Goal: Book appointment/travel/reservation

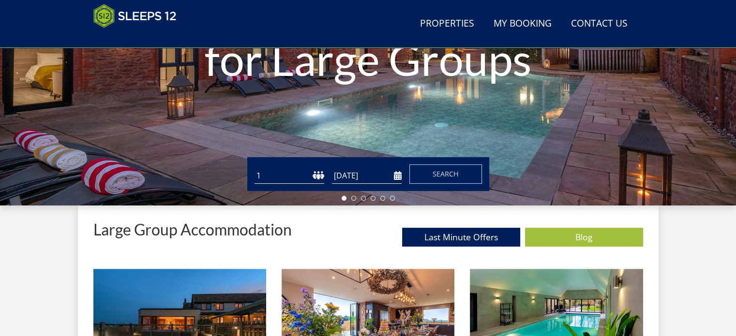
scroll to position [209, 0]
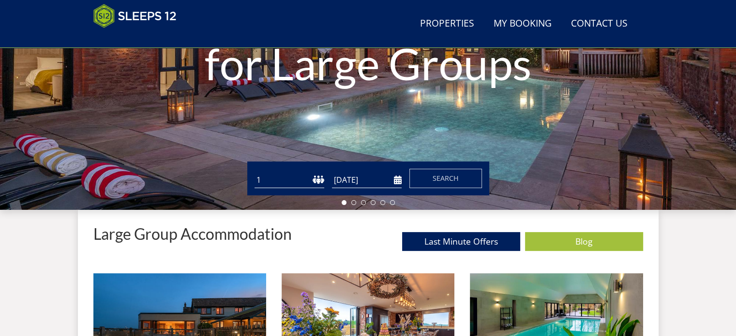
click at [318, 179] on select "1 2 3 4 5 6 7 8 9 10 11 12 13 14 15 16 17 18 19 20 21 22 23 24 25 26 27 28 29 3…" at bounding box center [289, 180] width 70 height 16
select select "18"
click at [254, 172] on select "1 2 3 4 5 6 7 8 9 10 11 12 13 14 15 16 17 18 19 20 21 22 23 24 25 26 27 28 29 3…" at bounding box center [289, 180] width 70 height 16
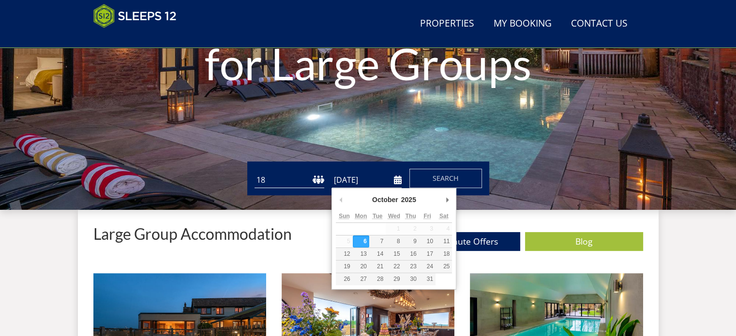
click at [394, 183] on input "[DATE]" at bounding box center [367, 180] width 70 height 16
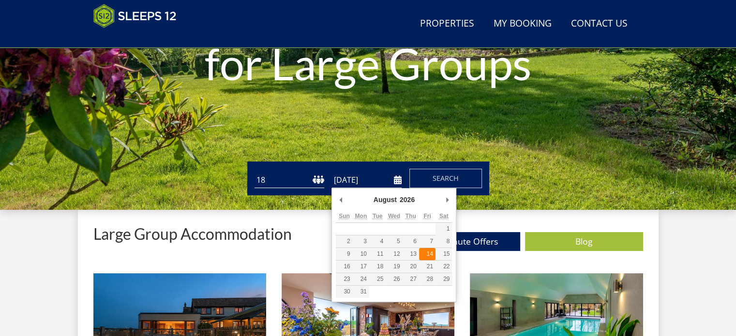
type input "[DATE]"
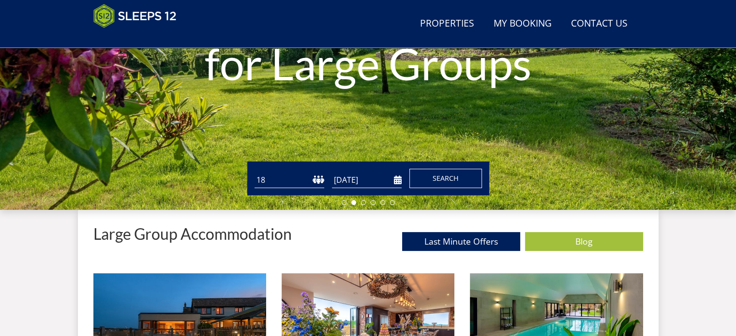
click at [442, 175] on span "Search" at bounding box center [445, 178] width 26 height 9
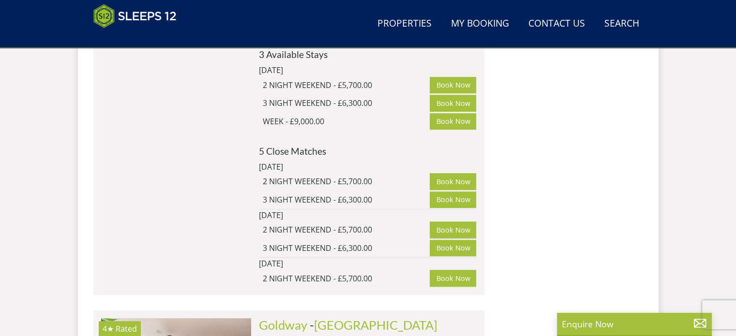
scroll to position [4544, 0]
